Goal: Information Seeking & Learning: Learn about a topic

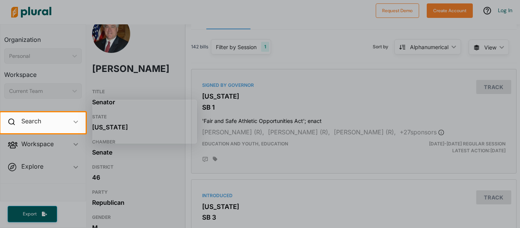
scroll to position [18, 3]
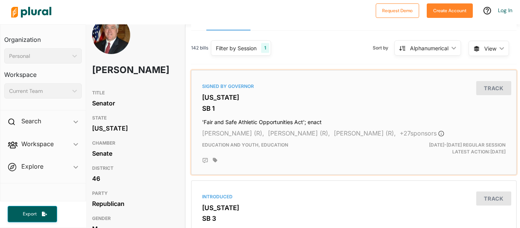
click at [403, 128] on div "Signed by Governor Georgia SB 1 'Fair and Safe Athletic Opportunities Act'; ena…" at bounding box center [354, 123] width 319 height 98
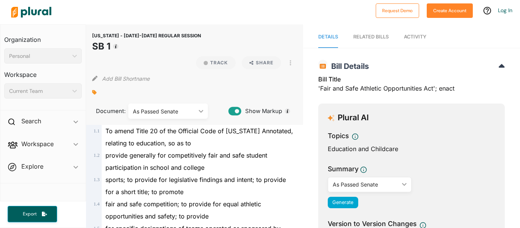
click at [267, 87] on div at bounding box center [194, 92] width 205 height 11
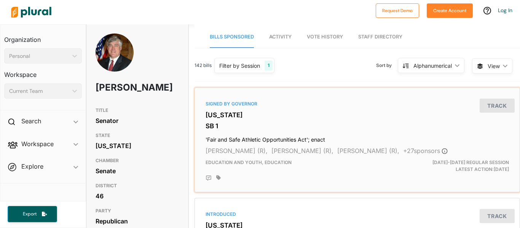
click at [310, 139] on h4 "'Fair and Safe Athletic Opportunities Act'; enact" at bounding box center [358, 138] width 304 height 10
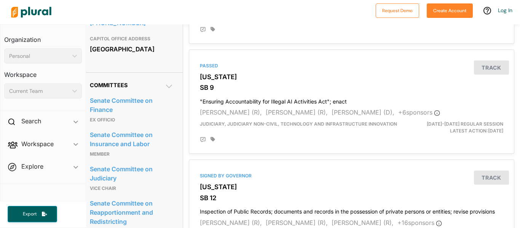
scroll to position [375, 6]
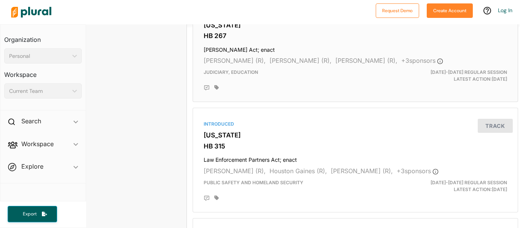
scroll to position [644, 1]
